Goal: Go to known website: Access a specific website the user already knows

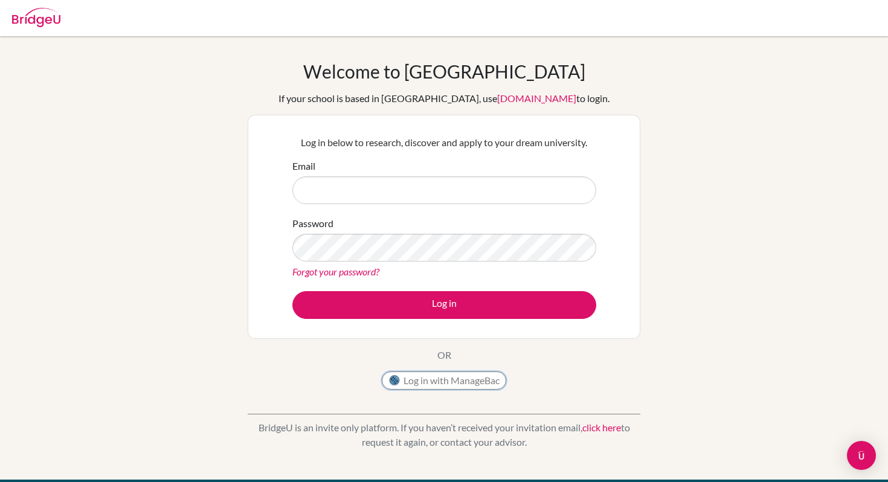
click at [435, 379] on button "Log in with ManageBac" at bounding box center [444, 381] width 124 height 18
type input "[EMAIL_ADDRESS][DOMAIN_NAME]"
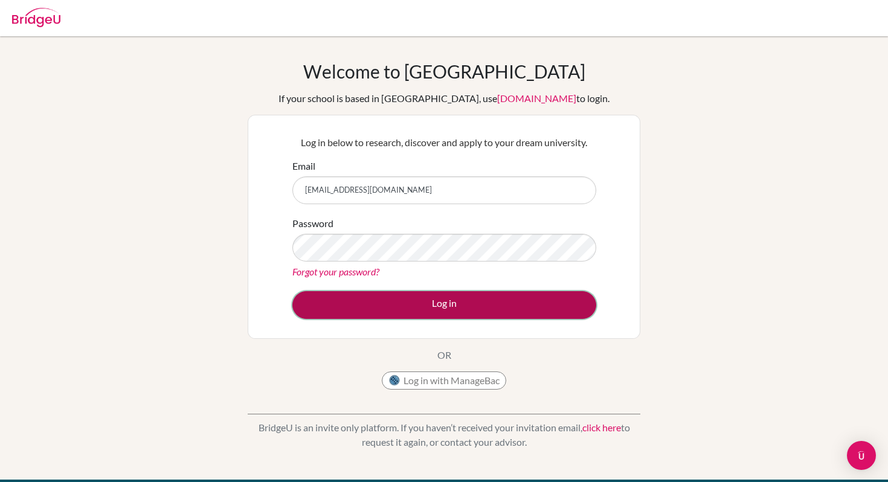
click at [481, 303] on button "Log in" at bounding box center [444, 305] width 304 height 28
